Goal: Find specific page/section: Find specific page/section

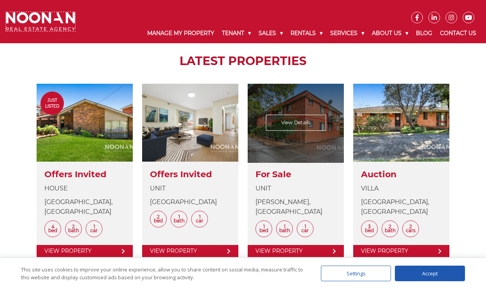
scroll to position [288, 0]
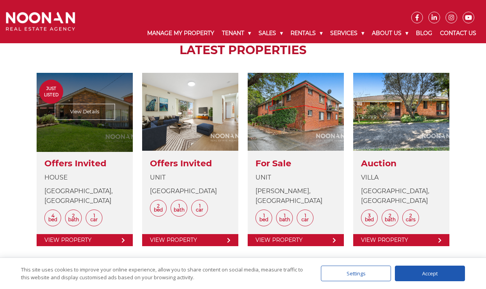
click at [124, 125] on link at bounding box center [85, 159] width 96 height 173
